Goal: Transaction & Acquisition: Purchase product/service

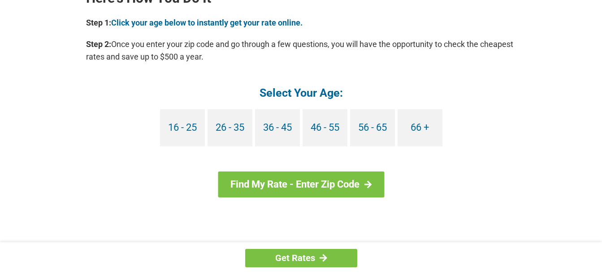
scroll to position [852, 0]
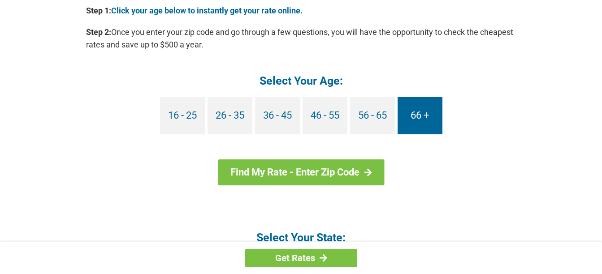
click at [421, 114] on link "66 +" at bounding box center [420, 115] width 45 height 37
click at [424, 113] on link "66 +" at bounding box center [420, 115] width 45 height 37
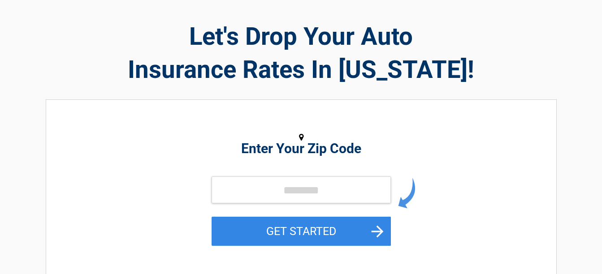
scroll to position [90, 0]
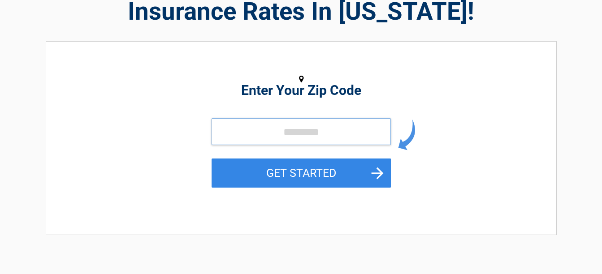
click at [264, 128] on input "tel" at bounding box center [301, 131] width 179 height 27
type input "*****"
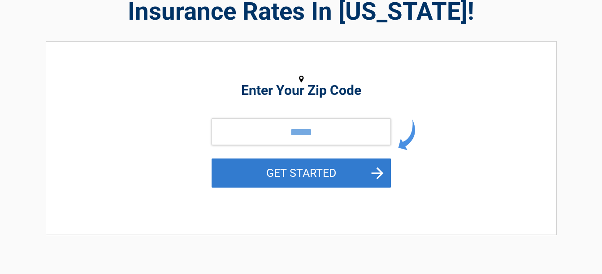
click at [375, 171] on button "GET STARTED" at bounding box center [301, 173] width 179 height 29
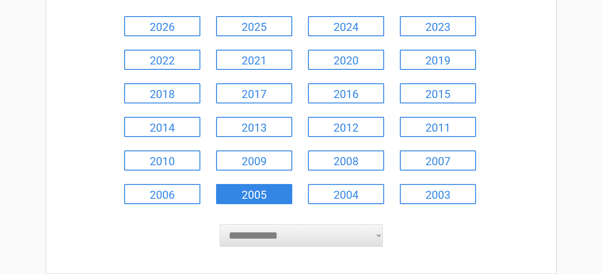
scroll to position [135, 0]
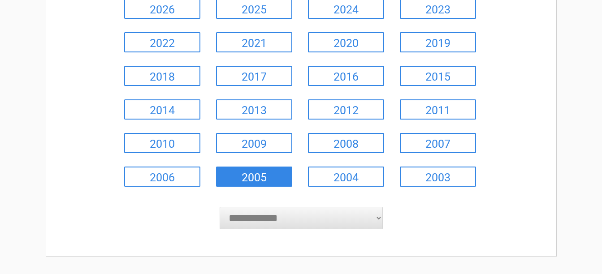
click at [260, 177] on link "2005" at bounding box center [254, 177] width 76 height 20
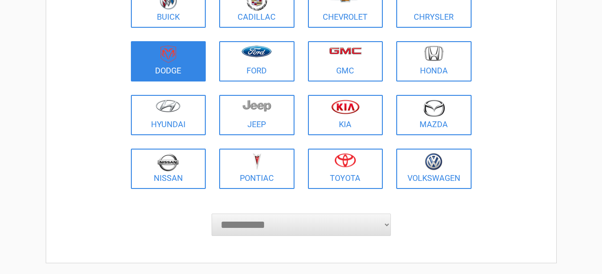
click at [163, 63] on img at bounding box center [169, 54] width 16 height 17
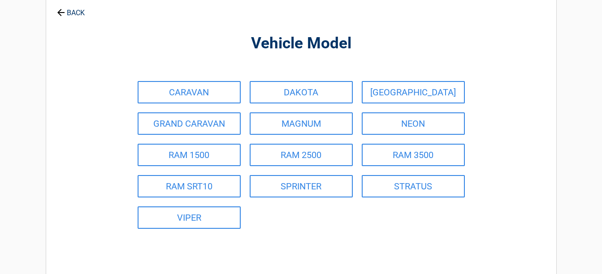
scroll to position [45, 0]
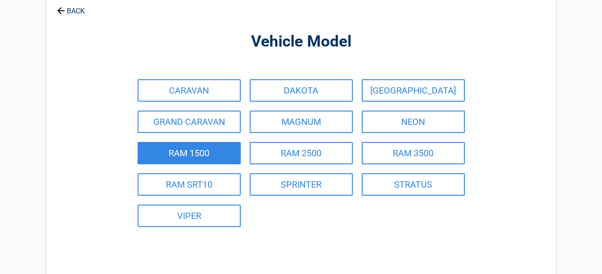
click at [183, 155] on link "RAM 1500" at bounding box center [189, 153] width 103 height 22
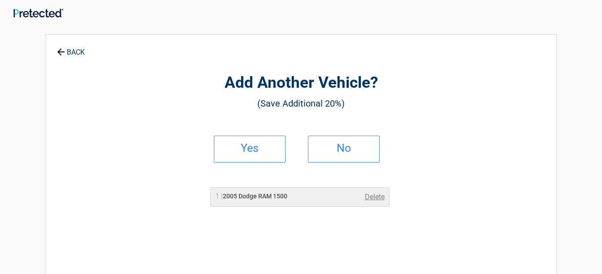
scroll to position [0, 0]
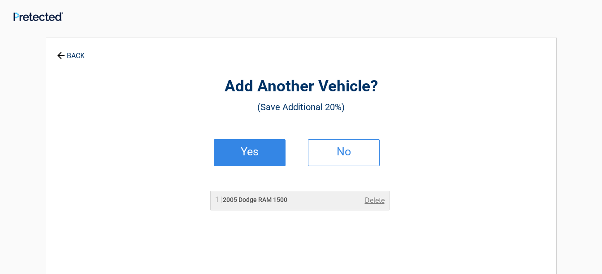
click at [252, 155] on h2 "Yes" at bounding box center [249, 152] width 53 height 6
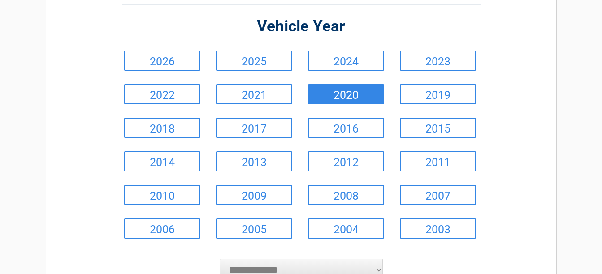
scroll to position [90, 0]
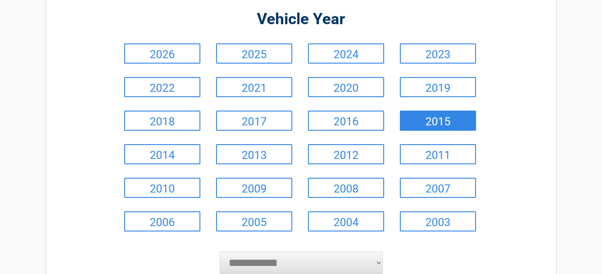
click at [425, 121] on link "2015" at bounding box center [438, 121] width 76 height 20
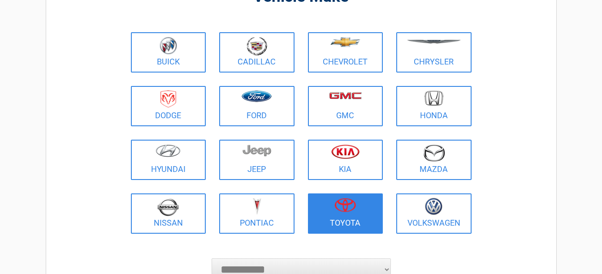
click at [338, 215] on figure at bounding box center [345, 208] width 65 height 20
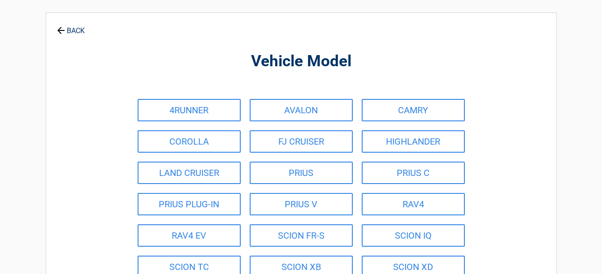
scroll to position [45, 0]
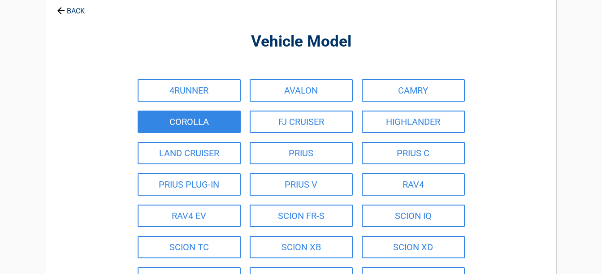
click at [189, 122] on link "COROLLA" at bounding box center [189, 122] width 103 height 22
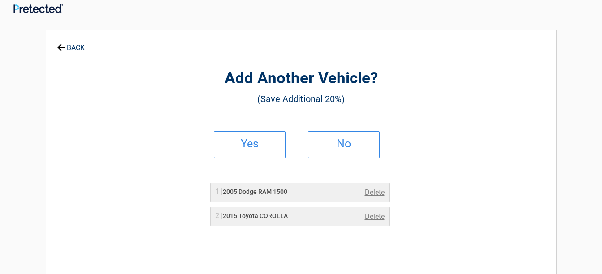
scroll to position [0, 0]
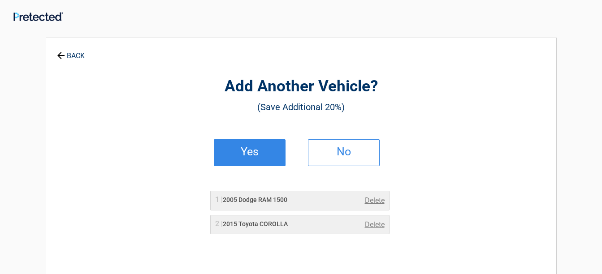
click at [265, 156] on link "Yes" at bounding box center [250, 152] width 72 height 27
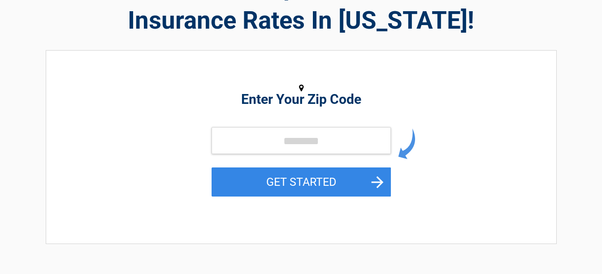
scroll to position [90, 0]
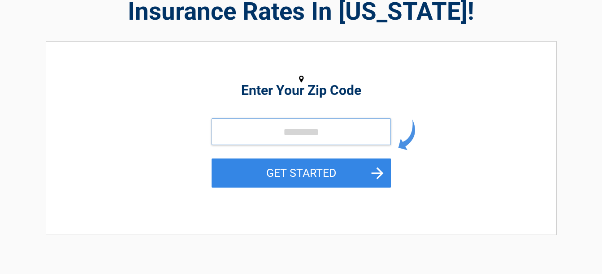
click at [254, 136] on input "tel" at bounding box center [301, 131] width 179 height 27
type input "*****"
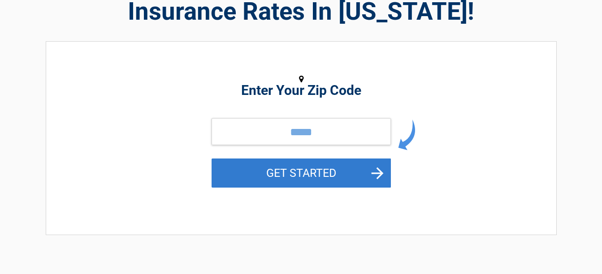
click at [357, 170] on button "GET STARTED" at bounding box center [301, 173] width 179 height 29
